Goal: Task Accomplishment & Management: Use online tool/utility

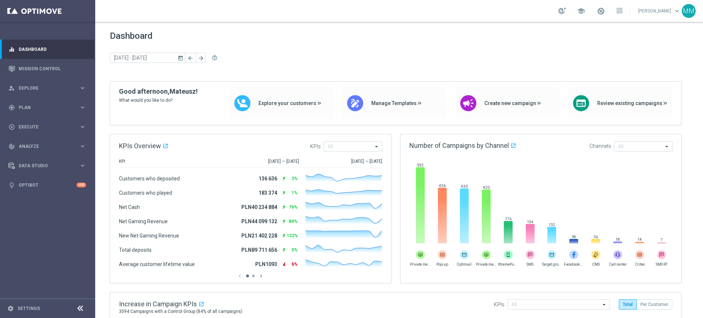
drag, startPoint x: 59, startPoint y: 110, endPoint x: 55, endPoint y: 117, distance: 7.9
click at [59, 110] on div "gps_fixed Plan" at bounding box center [43, 107] width 71 height 7
click at [48, 123] on link "Target Groups" at bounding box center [47, 123] width 57 height 6
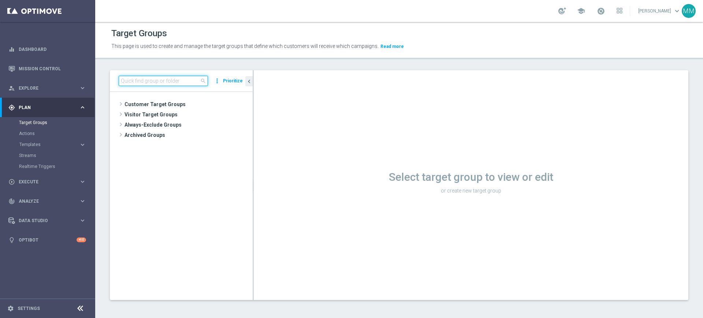
click at [144, 80] on input at bounding box center [163, 81] width 89 height 10
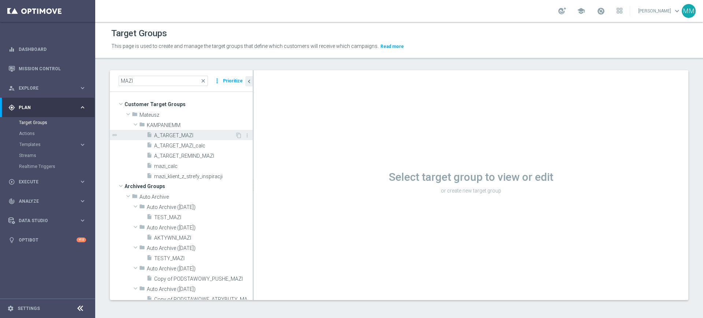
click at [172, 138] on div "insert_drive_file A_TARGET_MAZI" at bounding box center [190, 135] width 89 height 10
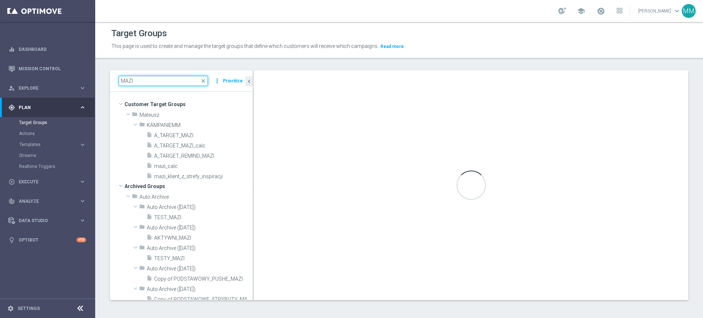
click at [176, 81] on input "MAZI" at bounding box center [163, 81] width 89 height 10
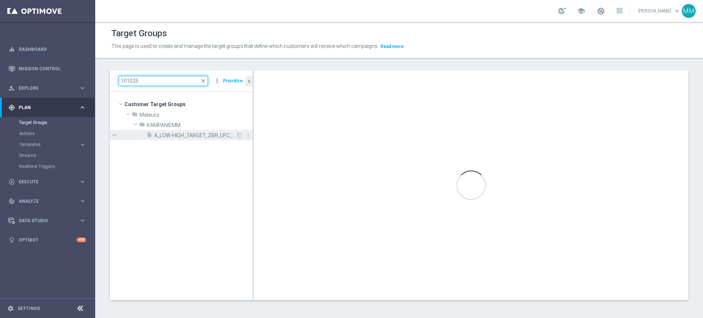
type input "101025"
click at [184, 130] on div "insert_drive_file A_LOW-HIGH_TARGET_ZBR_UFC_100DO50_101025" at bounding box center [191, 135] width 90 height 10
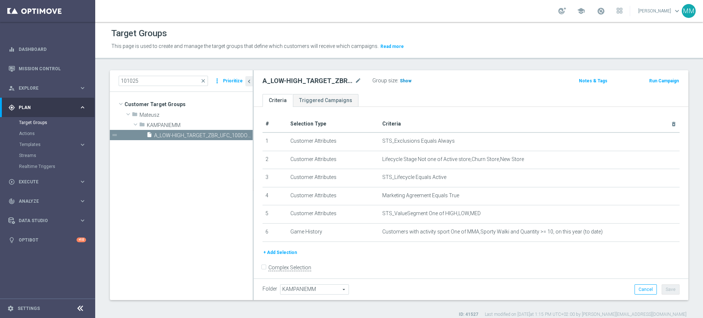
click at [402, 78] on span "Show" at bounding box center [406, 80] width 12 height 5
click at [290, 251] on button "+ Add Selection" at bounding box center [279, 252] width 35 height 8
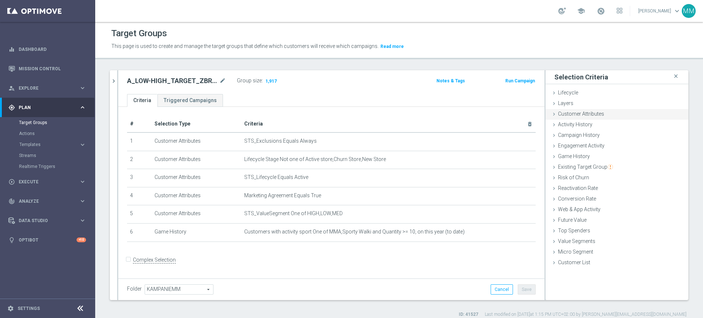
click at [577, 115] on span "Customer Attributes" at bounding box center [581, 114] width 46 height 6
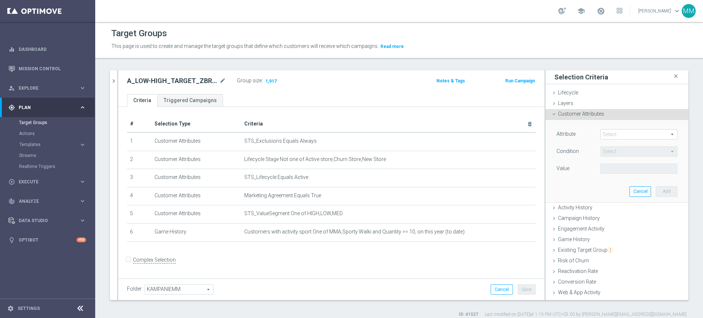
click at [600, 132] on span at bounding box center [638, 135] width 76 height 10
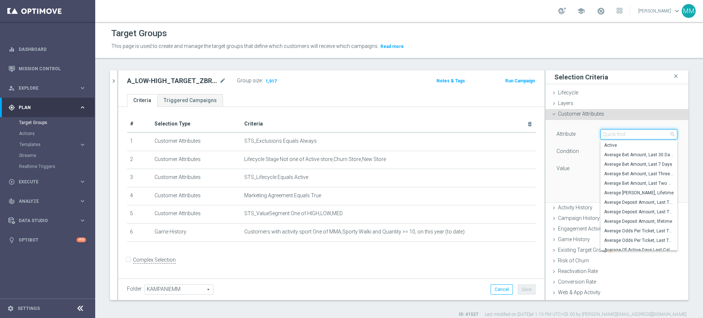
click at [600, 132] on input "search" at bounding box center [638, 134] width 77 height 10
type input "gen"
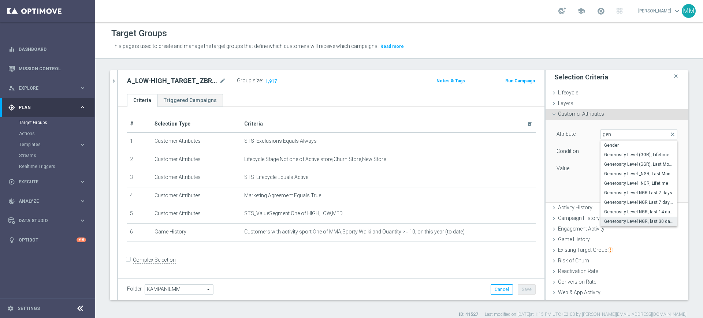
click at [630, 220] on span "Generosity Level NGR, last 30 days" at bounding box center [639, 221] width 70 height 6
type input "Generosity Level NGR, last 30 days"
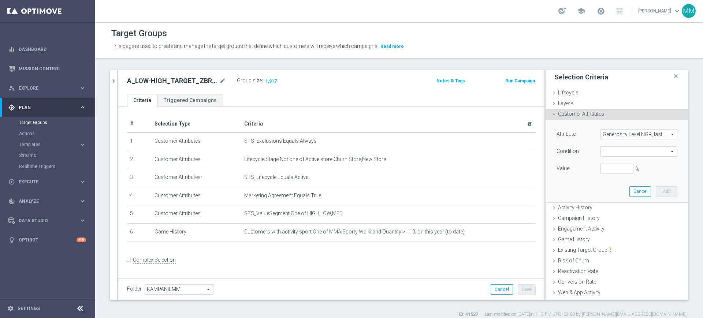
click at [606, 147] on span "=" at bounding box center [638, 152] width 76 height 10
click at [615, 220] on span "between" at bounding box center [639, 220] width 70 height 6
type input "between"
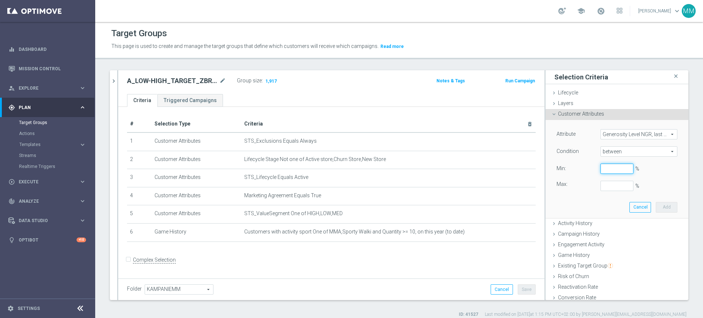
click at [601, 171] on input "%" at bounding box center [616, 169] width 33 height 10
type input "0"
click at [655, 205] on button "Add" at bounding box center [666, 207] width 22 height 10
type input "0.5"
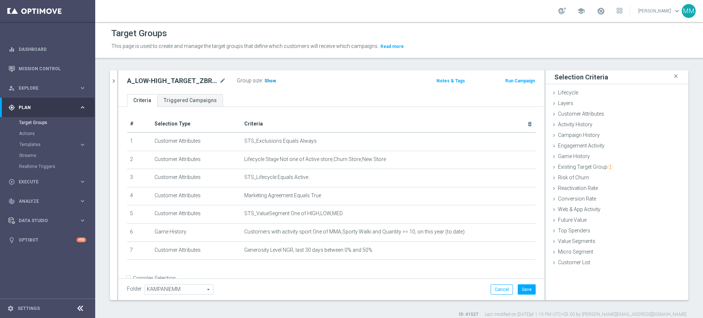
click at [265, 80] on span "Show" at bounding box center [270, 80] width 12 height 5
click at [525, 287] on button "Save" at bounding box center [526, 289] width 18 height 10
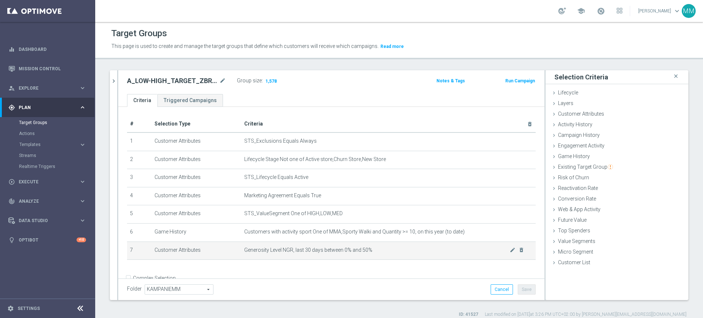
click at [250, 252] on span "Generosity Level NGR, last 30 days between 0% and 50%" at bounding box center [376, 250] width 265 height 6
drag, startPoint x: 250, startPoint y: 252, endPoint x: 378, endPoint y: 250, distance: 128.8
click at [378, 250] on span "Generosity Level NGR, last 30 days between 0% and 50%" at bounding box center [376, 250] width 265 height 6
copy span "Generosity Level NGR, last 30 days between 0% and 50%"
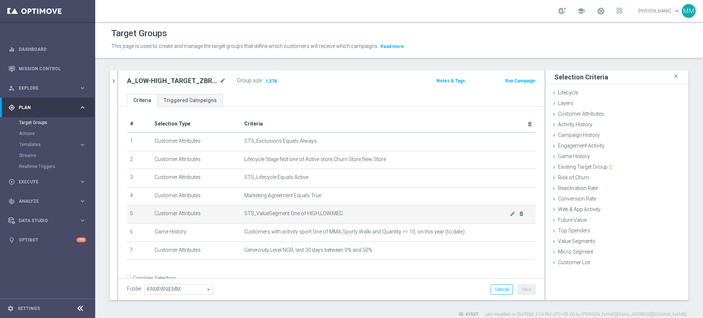
click at [255, 224] on td "STS_ValueSegment One of HIGH,LOW,MED mode_edit delete_forever" at bounding box center [388, 214] width 294 height 18
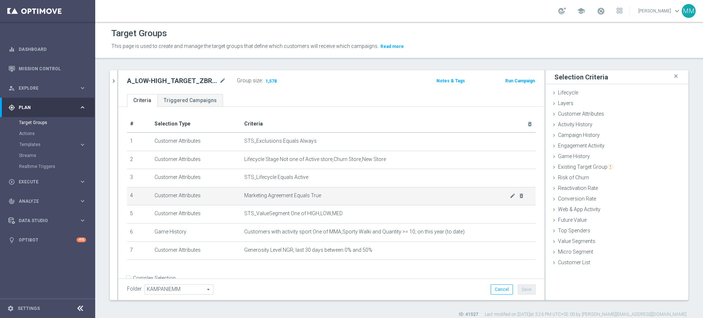
click at [211, 196] on td "Customer Attributes" at bounding box center [196, 196] width 90 height 18
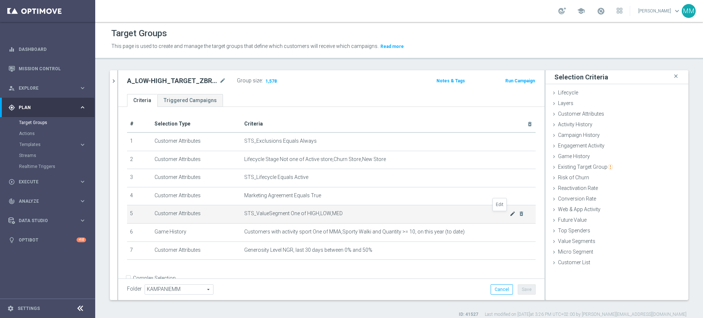
click at [509, 217] on icon "mode_edit" at bounding box center [512, 214] width 6 height 6
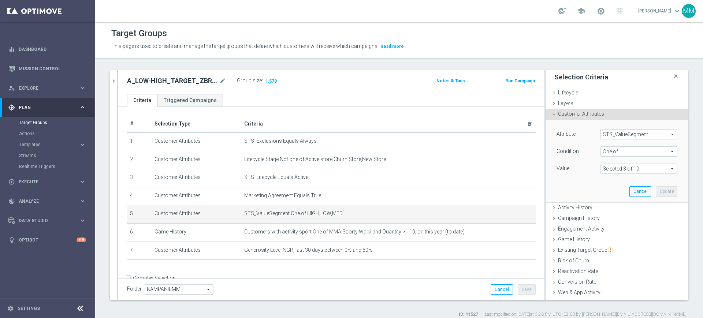
click at [610, 171] on span at bounding box center [638, 169] width 76 height 10
click at [610, 181] on span "(All)" at bounding box center [614, 180] width 8 height 6
click at [606, 181] on input "(All)" at bounding box center [608, 179] width 5 height 5
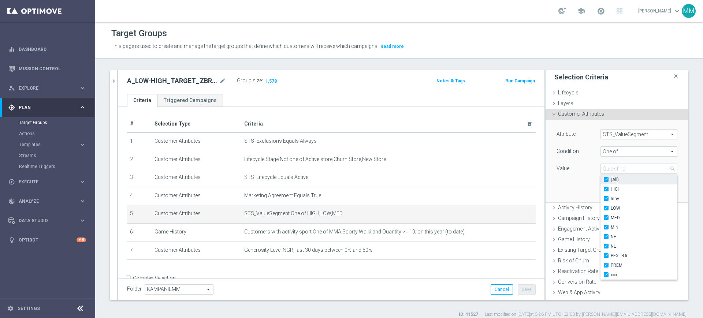
checkbox input "true"
type input "Selected 10 of 10"
checkbox input "true"
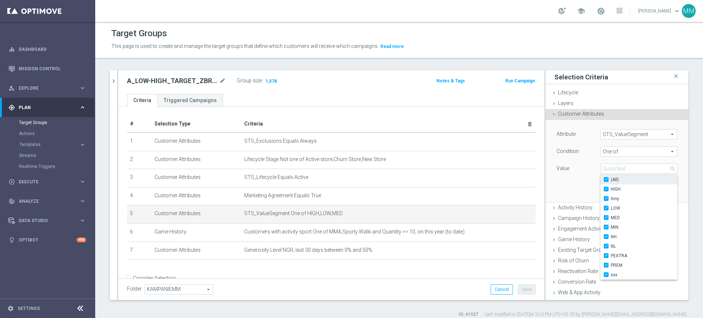
checkbox input "true"
click at [610, 181] on span "(All)" at bounding box center [614, 180] width 8 height 6
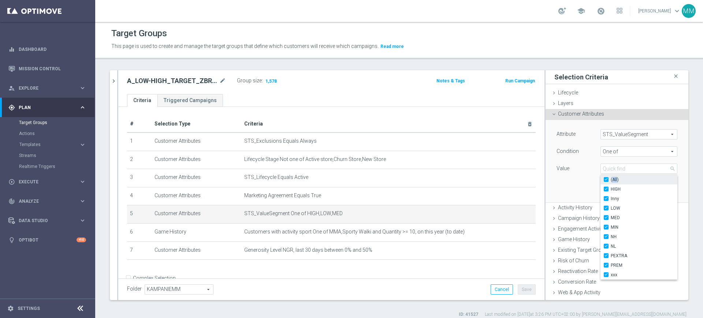
click at [606, 181] on input "(All)" at bounding box center [608, 179] width 5 height 5
checkbox input "false"
type input "Select"
checkbox input "false"
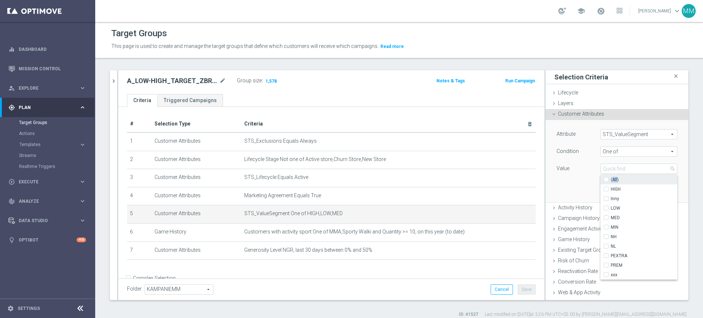
checkbox input "false"
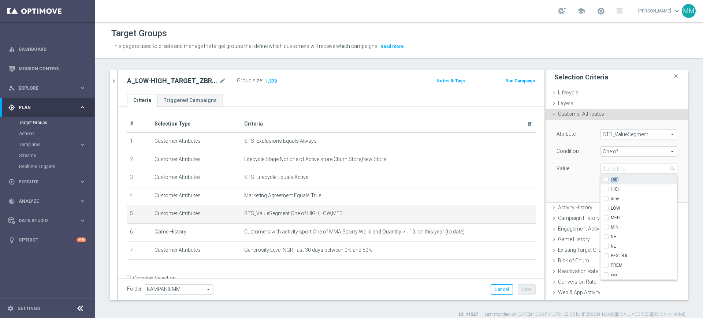
checkbox input "false"
click at [612, 205] on span "LOW" at bounding box center [643, 208] width 67 height 6
click at [610, 206] on input "LOW" at bounding box center [608, 208] width 5 height 5
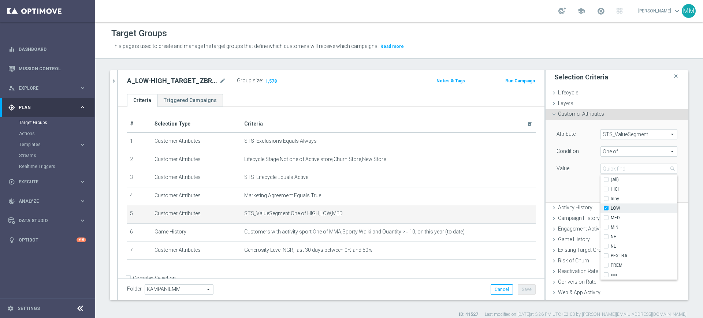
checkbox input "true"
type input "LOW"
click at [614, 218] on span "MED" at bounding box center [643, 218] width 67 height 6
click at [610, 218] on input "MED" at bounding box center [608, 218] width 5 height 5
checkbox input "true"
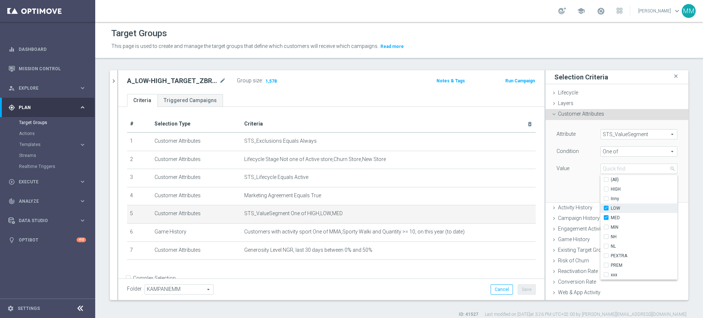
type input "Selected 2 of 10"
click at [610, 193] on label "HIGH" at bounding box center [643, 189] width 67 height 10
click at [607, 192] on input "HIGH" at bounding box center [608, 189] width 5 height 5
checkbox input "true"
type input "Selected 3 of 10"
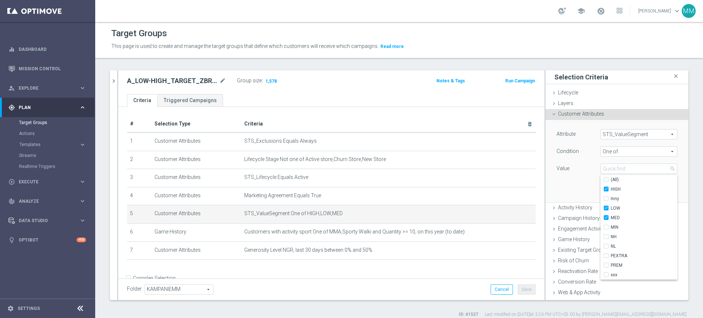
click at [578, 185] on div "Attribute STS_ValueSegment STS_ValueSegment arrow_drop_down search Condition On…" at bounding box center [617, 161] width 132 height 82
click at [655, 191] on button "Update" at bounding box center [666, 191] width 22 height 10
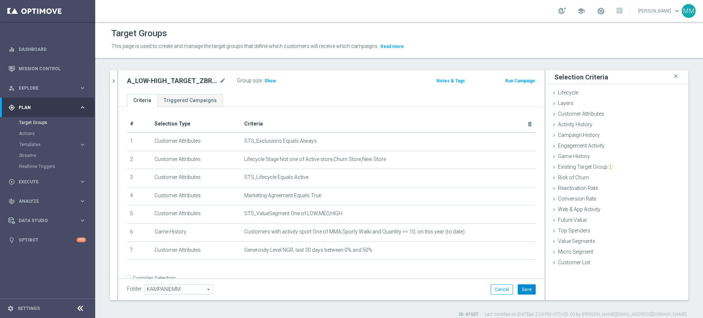
click at [524, 293] on button "Save" at bounding box center [526, 289] width 18 height 10
click at [114, 78] on icon "chevron_right" at bounding box center [113, 81] width 7 height 7
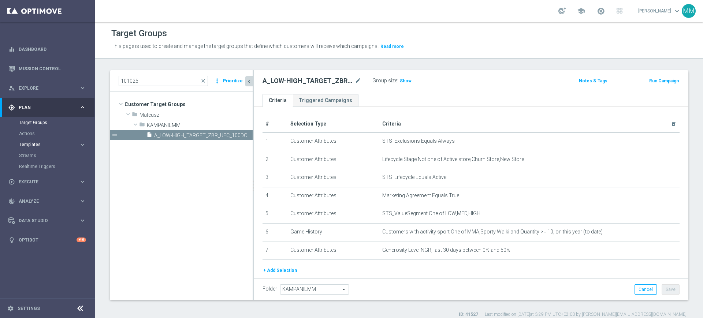
click at [49, 143] on span "Templates" at bounding box center [45, 144] width 52 height 4
click at [34, 153] on link "Optimail" at bounding box center [49, 156] width 53 height 6
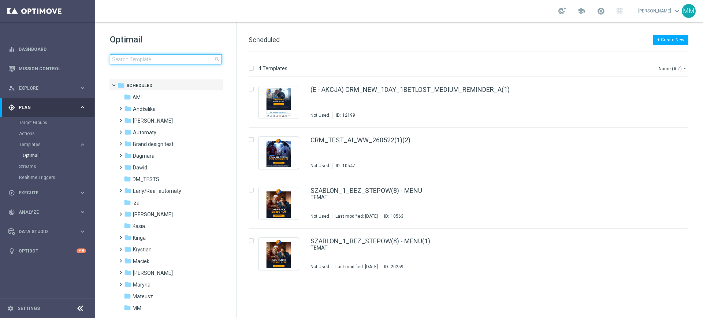
click at [136, 56] on input at bounding box center [166, 59] width 112 height 10
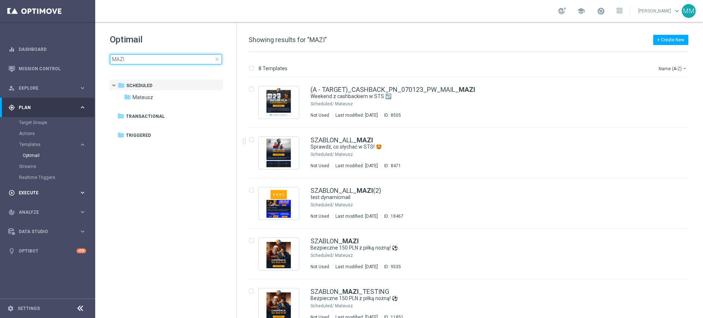
type input "MAZI"
click at [673, 70] on button "Name (A-Z) arrow_drop_down" at bounding box center [673, 68] width 30 height 9
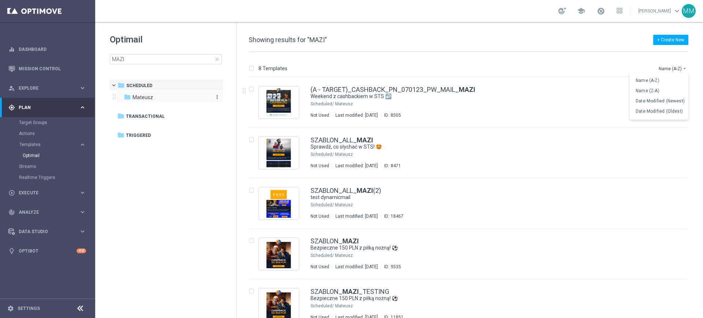
click at [176, 101] on div "folder Mateusz" at bounding box center [166, 97] width 84 height 8
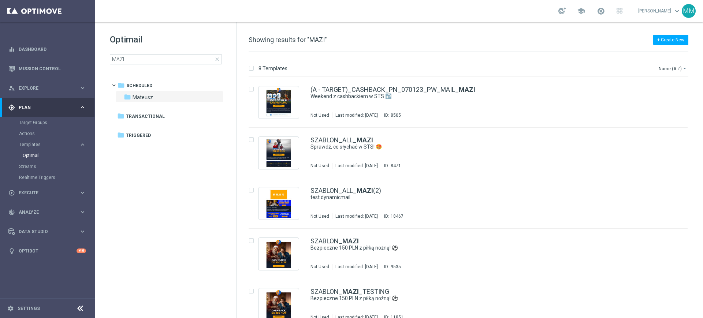
click at [217, 59] on span "close" at bounding box center [217, 59] width 6 height 6
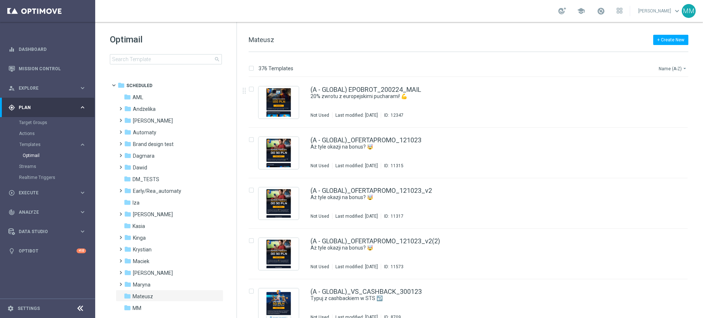
click at [668, 65] on button "Name (A-Z) arrow_drop_down" at bounding box center [673, 68] width 30 height 9
click at [659, 102] on span "Date Modified (Newest)" at bounding box center [659, 100] width 49 height 5
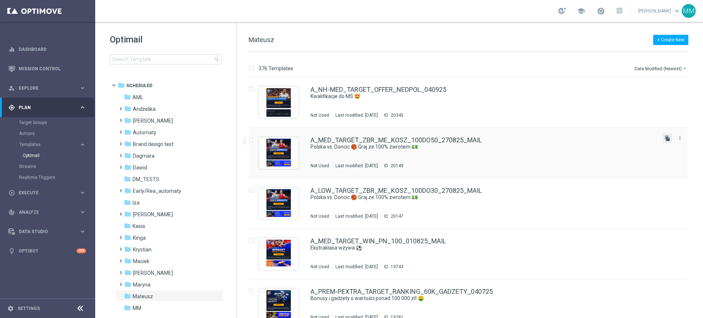
click at [664, 138] on icon "file_copy" at bounding box center [667, 138] width 6 height 6
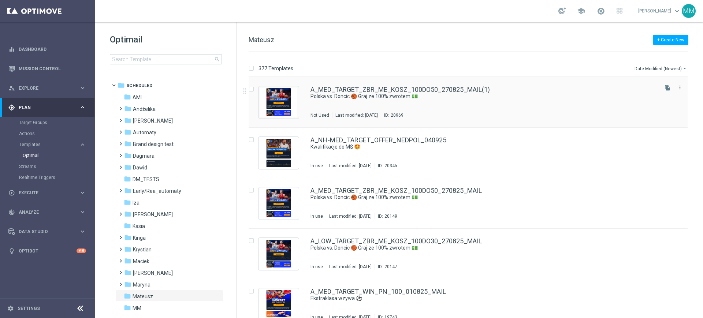
click at [570, 90] on div "A_MED_TARGET_ZBR_ME_KOSZ_100DO50_270825_MAIL(1)" at bounding box center [483, 89] width 346 height 7
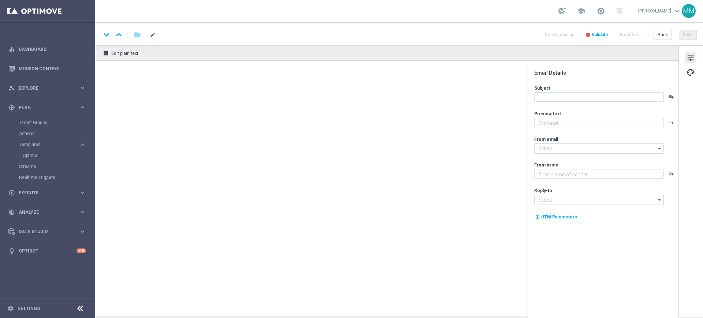
type textarea "Nie przegap tego widowiska 🤩"
type textarea "STS"
type input "[EMAIL_ADDRESS][DOMAIN_NAME]"
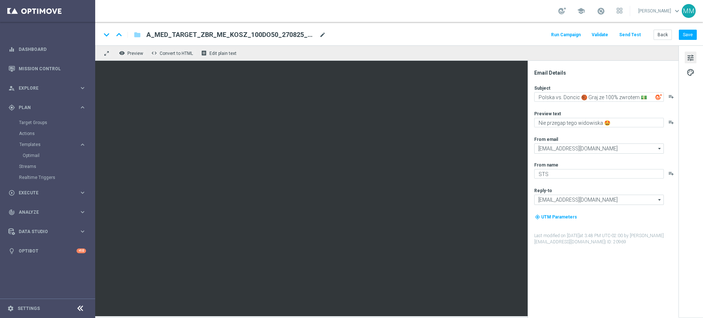
click at [320, 34] on span "mode_edit" at bounding box center [322, 34] width 7 height 7
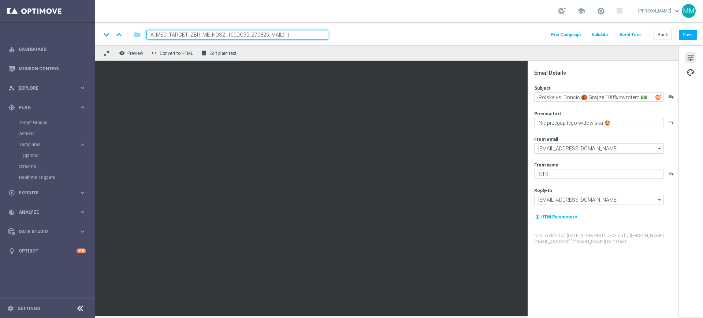
drag, startPoint x: 281, startPoint y: 35, endPoint x: 330, endPoint y: 32, distance: 49.5
click at [330, 32] on div "keyboard_arrow_down keyboard_arrow_up folder A_MED_TARGET_ZBR_ME_KOSZ_100DO50_2…" at bounding box center [398, 35] width 595 height 10
click at [207, 35] on input "A_LOW_TARGET_BET_" at bounding box center [236, 35] width 181 height 10
paste input "TENIS_20ZA20_061025_SMS"
drag, startPoint x: 258, startPoint y: 32, endPoint x: 310, endPoint y: 34, distance: 52.7
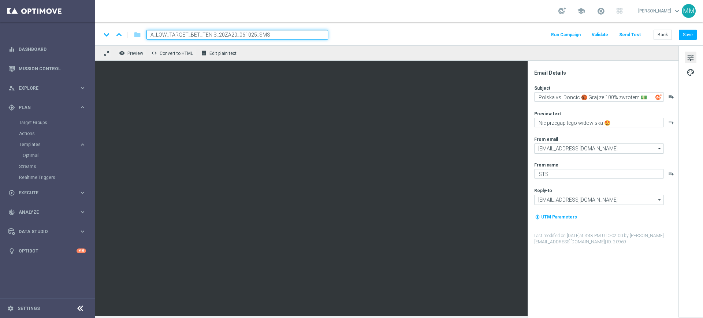
click at [310, 34] on input "A_LOW_TARGET_BET_TENIS_20ZA20_061025_SMS" at bounding box center [236, 35] width 181 height 10
type input "A_LOW_TARGET_BET_TENIS_20ZA20_061025_MAIL"
click at [285, 50] on div "remove_red_eye Preview code Convert to HTML receipt Edit plain text" at bounding box center [386, 52] width 583 height 15
click at [331, 29] on div "keyboard_arrow_down keyboard_arrow_up folder A_LOW_TARGET_BET_TENIS_20ZA20_0610…" at bounding box center [398, 33] width 607 height 23
click at [276, 30] on input "A_LOW_TARGET_BET_TENIS_20ZA20_061025_MAIL" at bounding box center [236, 35] width 181 height 10
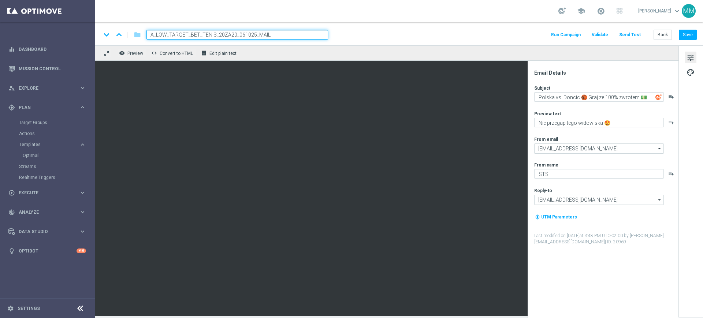
click at [337, 26] on div "keyboard_arrow_down keyboard_arrow_up folder A_LOW_TARGET_BET_TENIS_20ZA20_0610…" at bounding box center [398, 33] width 607 height 23
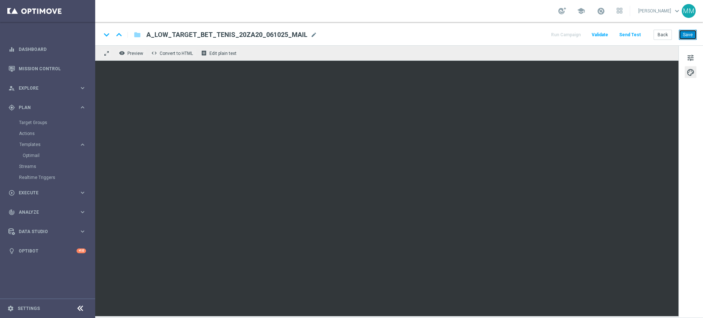
click at [687, 37] on button "Save" at bounding box center [687, 35] width 18 height 10
click at [685, 32] on button "Save" at bounding box center [687, 35] width 18 height 10
click at [682, 36] on button "Save" at bounding box center [687, 35] width 18 height 10
click at [310, 33] on span "mode_edit" at bounding box center [313, 34] width 7 height 7
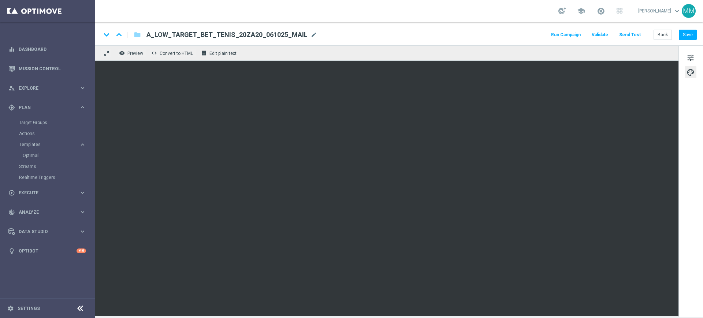
click at [352, 34] on div "keyboard_arrow_down keyboard_arrow_up folder A_LOW_TARGET_BET_TENIS_20ZA20_0610…" at bounding box center [398, 35] width 595 height 10
